Goal: Transaction & Acquisition: Purchase product/service

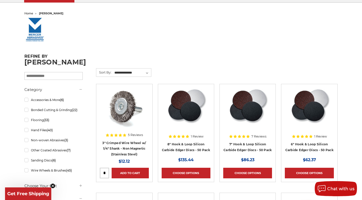
scroll to position [46, 0]
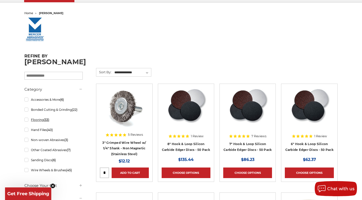
click at [27, 121] on link "Flooring (33)" at bounding box center [53, 119] width 58 height 9
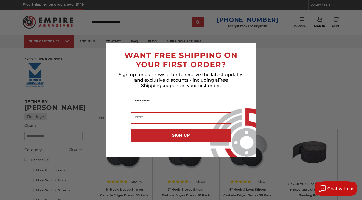
click at [253, 48] on circle "Close dialog" at bounding box center [252, 47] width 5 height 5
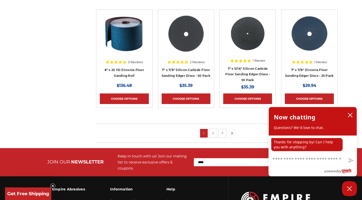
scroll to position [320, 0]
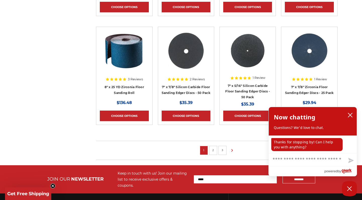
click at [212, 150] on link "2" at bounding box center [213, 150] width 5 height 6
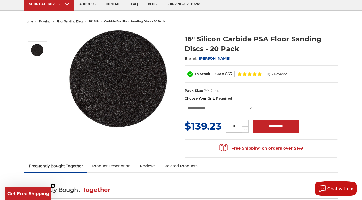
scroll to position [40, 0]
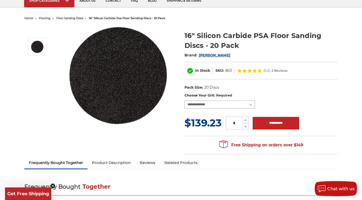
select select "****"
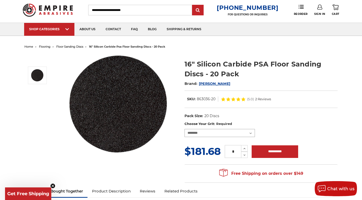
scroll to position [8, 0]
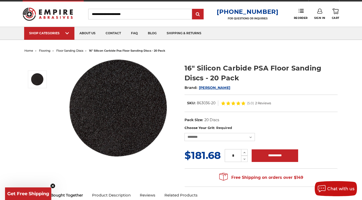
click at [80, 49] on span "floor sanding discs" at bounding box center [69, 51] width 27 height 4
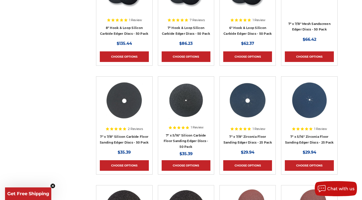
scroll to position [112, 0]
